Goal: Task Accomplishment & Management: Manage account settings

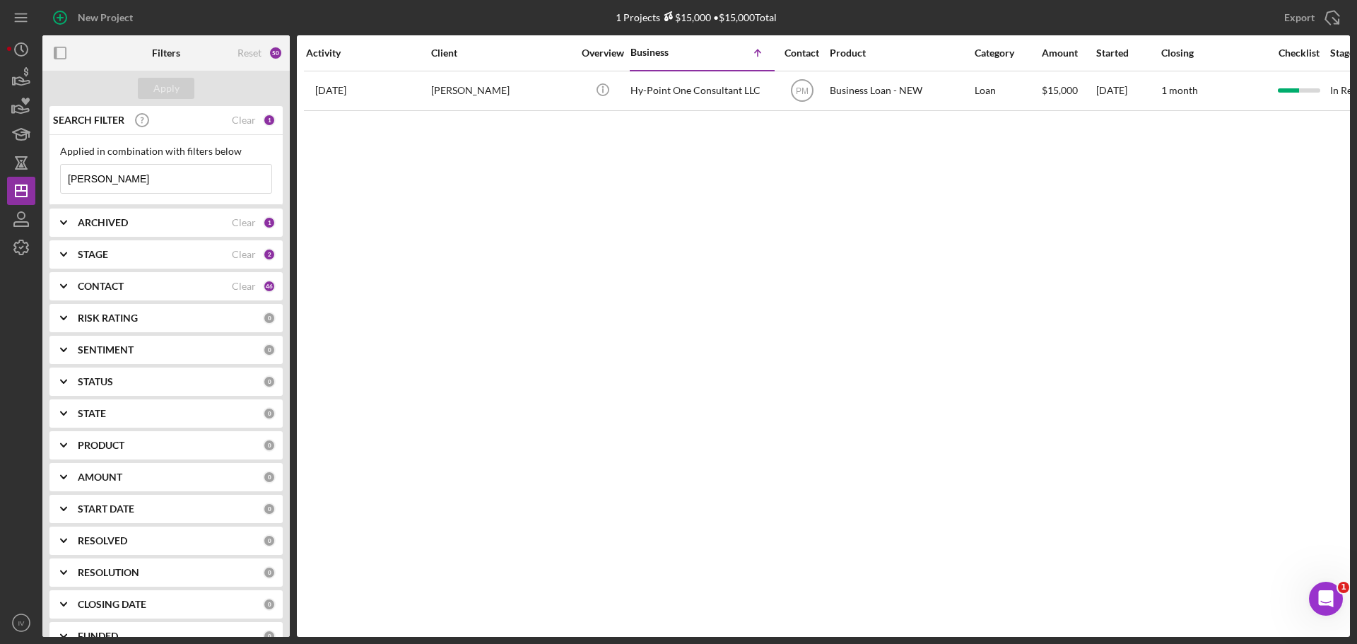
drag, startPoint x: 106, startPoint y: 182, endPoint x: 52, endPoint y: 187, distance: 54.7
click at [52, 187] on div "Applied in combination with filters below [PERSON_NAME] Icon/Menu Close" at bounding box center [165, 170] width 233 height 70
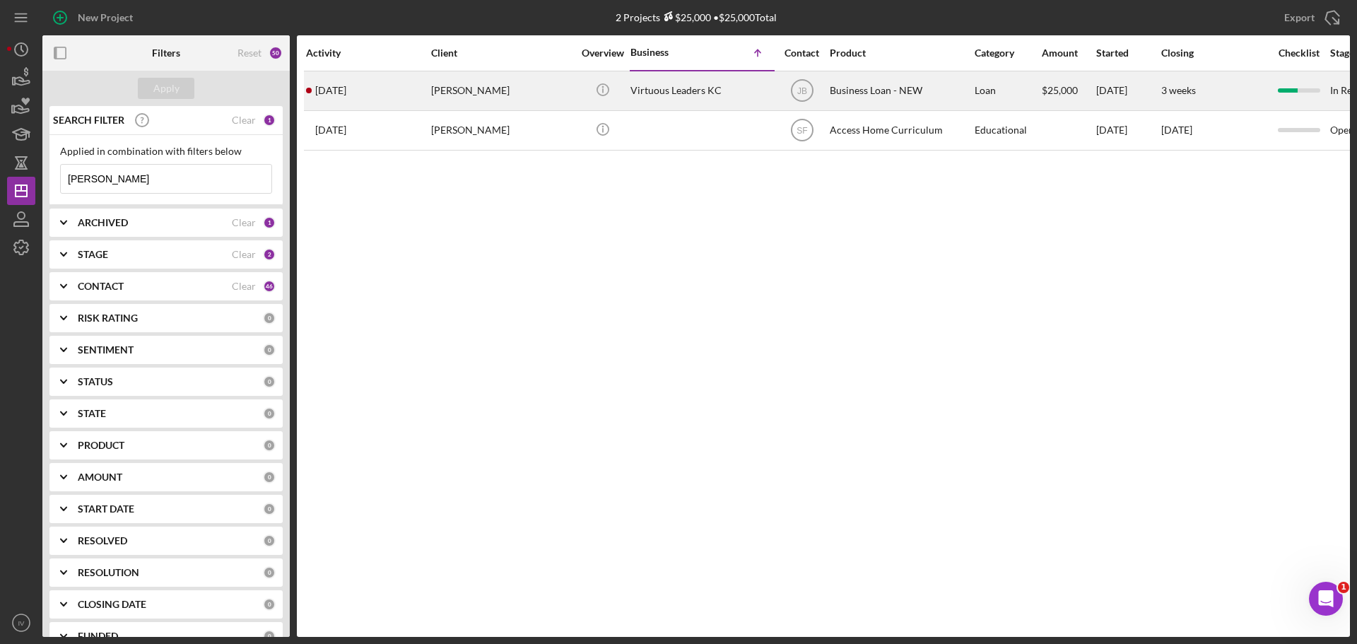
type input "[PERSON_NAME]"
click at [448, 88] on div "[PERSON_NAME]" at bounding box center [501, 90] width 141 height 37
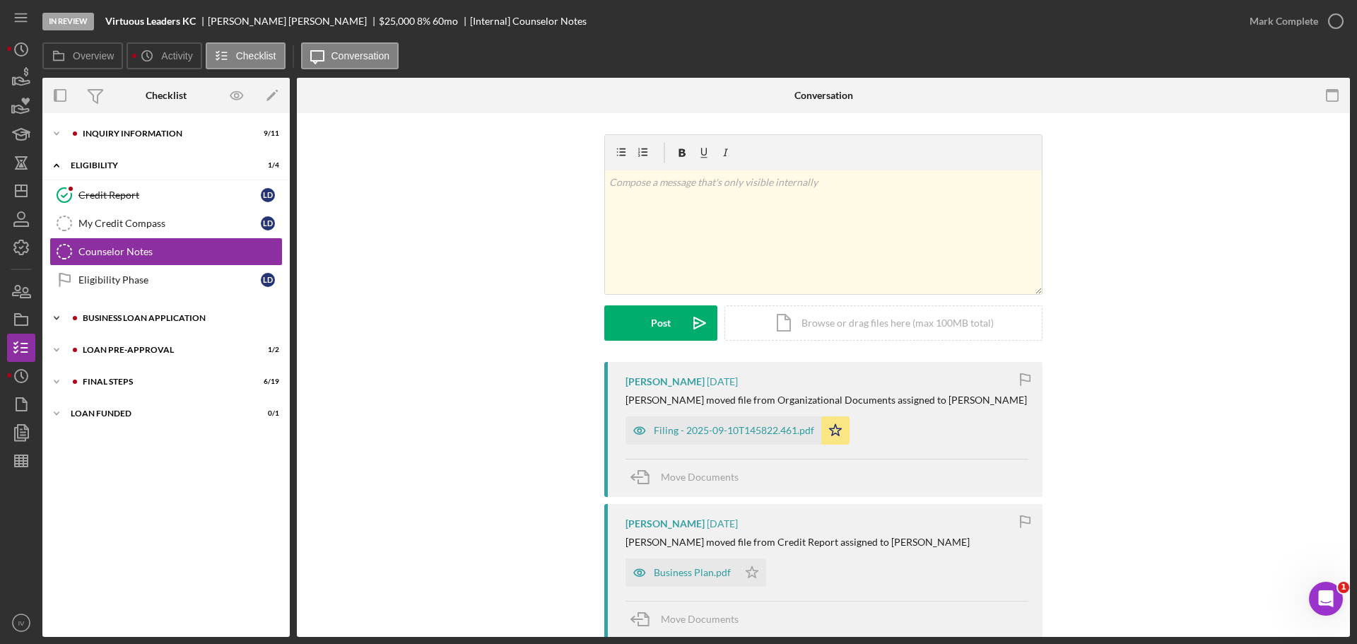
click at [145, 315] on div "BUSINESS LOAN APPLICATION" at bounding box center [177, 318] width 189 height 8
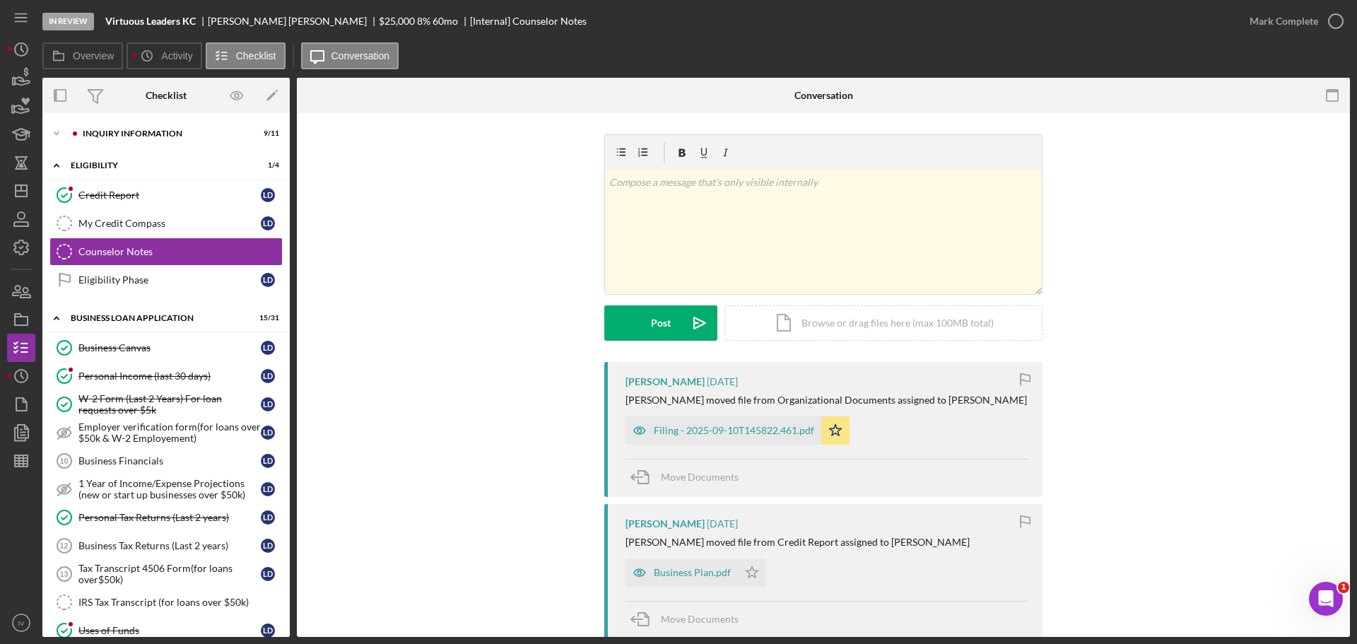
scroll to position [283, 0]
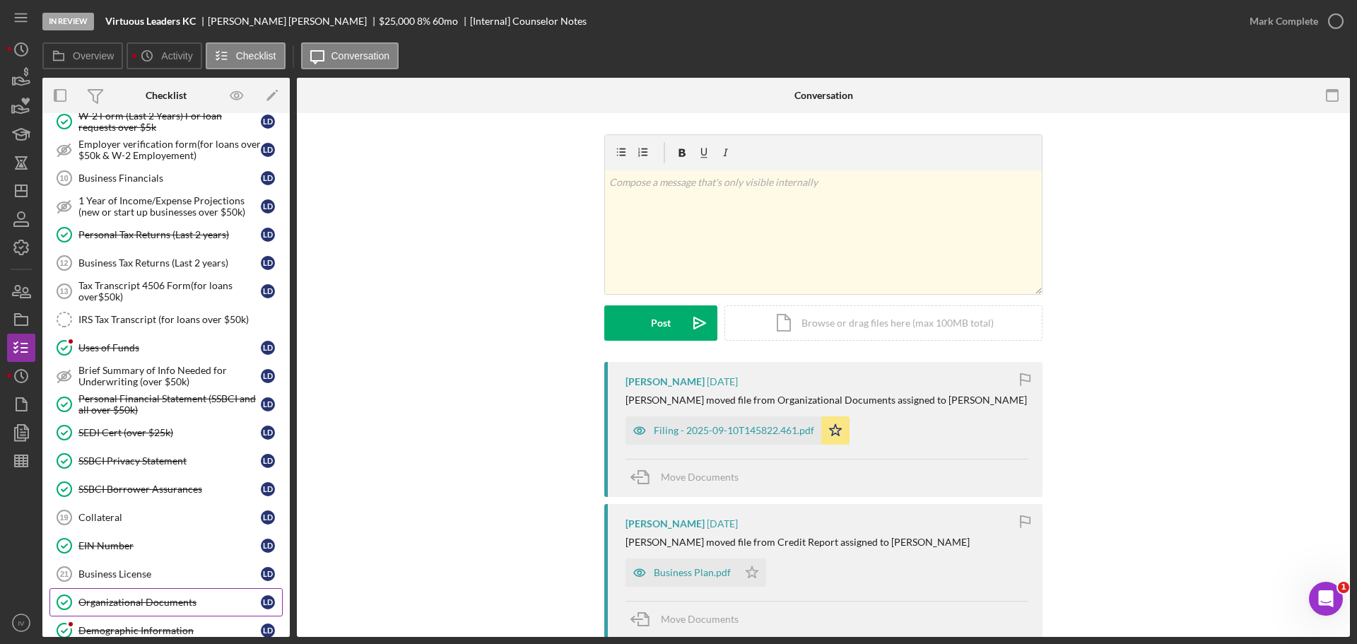
click at [119, 600] on div "Organizational Documents" at bounding box center [169, 602] width 182 height 11
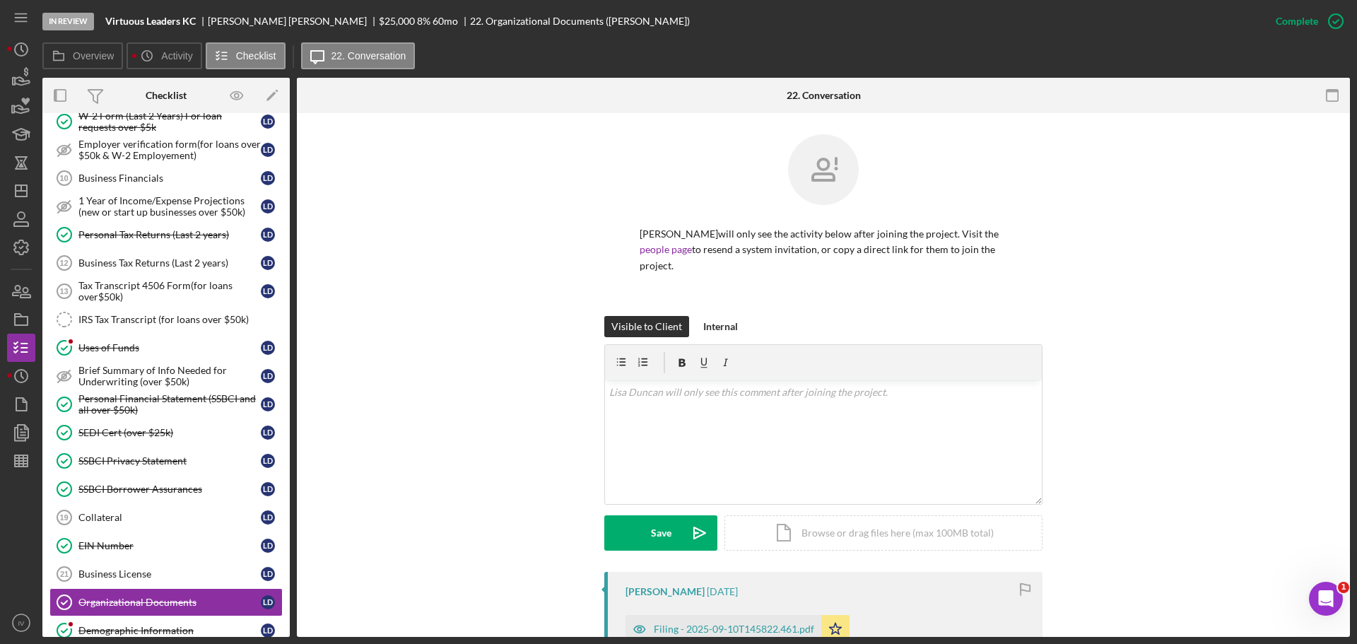
scroll to position [212, 0]
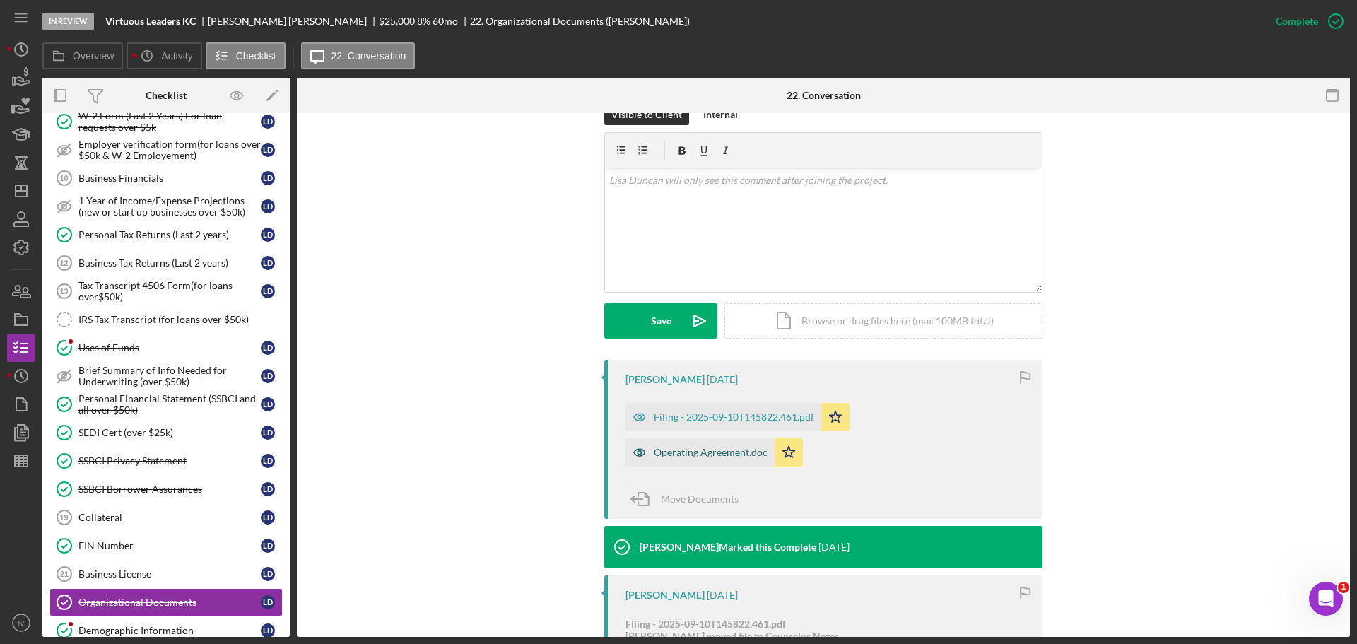
click at [720, 447] on div "Operating Agreement.doc" at bounding box center [711, 452] width 114 height 11
